Goal: Understand process/instructions

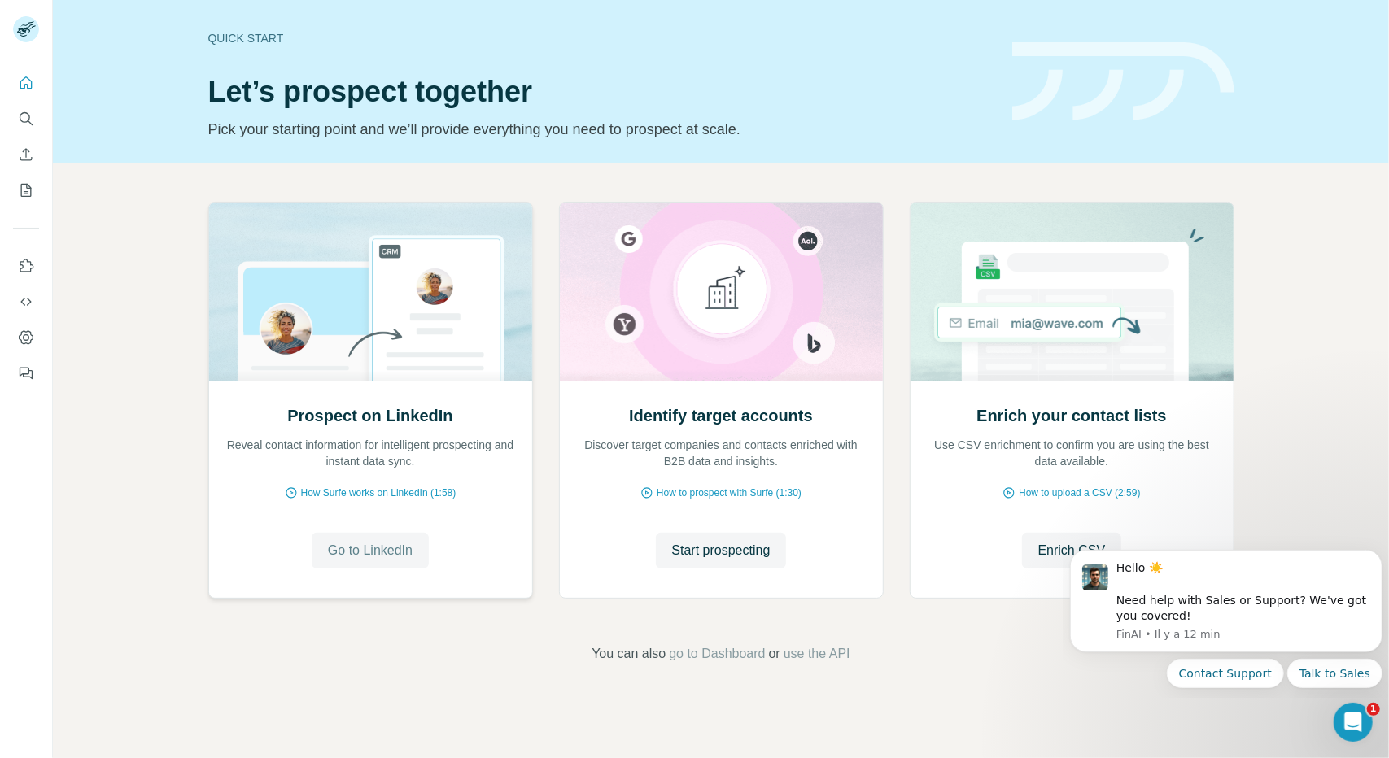
click at [351, 565] on button "Go to LinkedIn" at bounding box center [370, 551] width 117 height 36
click at [24, 83] on icon "Quick start" at bounding box center [26, 83] width 16 height 16
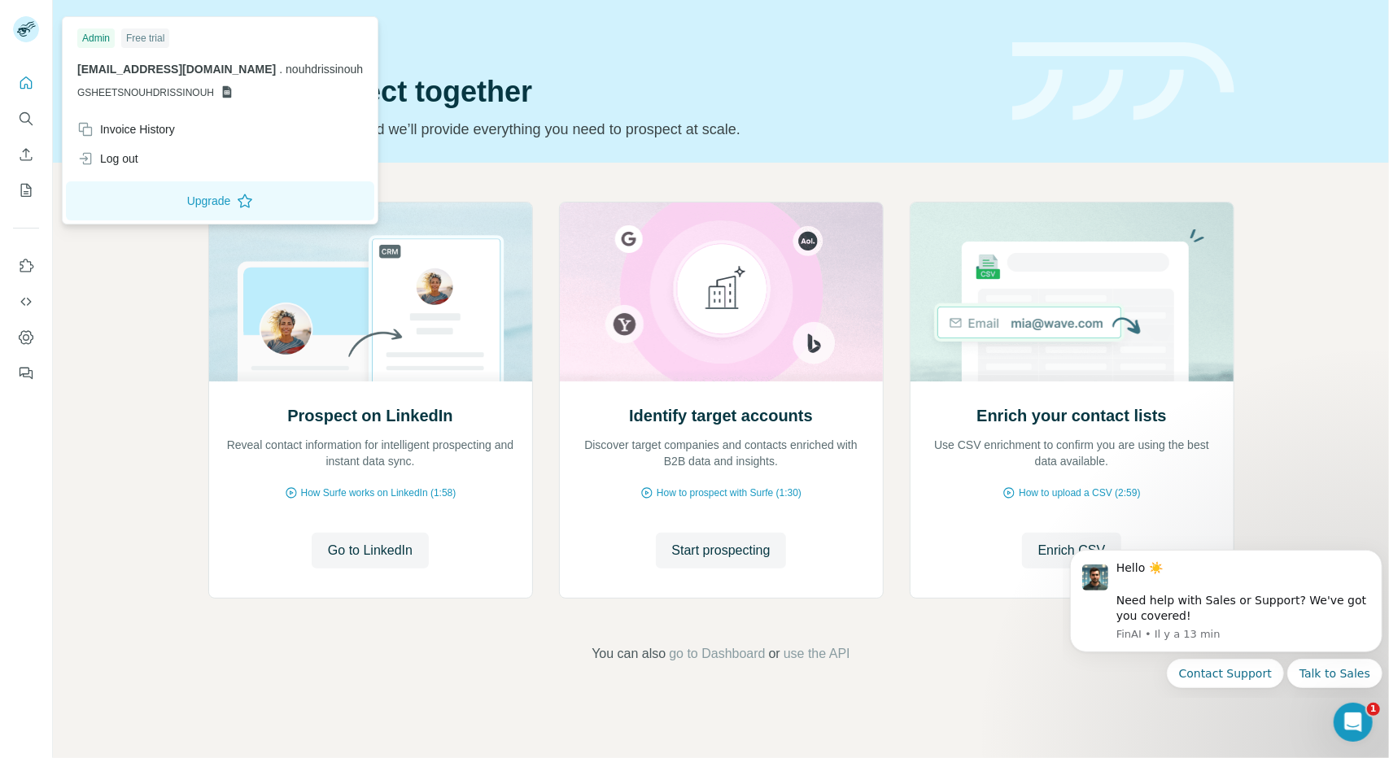
click at [31, 17] on icon at bounding box center [26, 29] width 26 height 26
click at [194, 191] on button "Upgrade" at bounding box center [220, 200] width 308 height 39
